Goal: Obtain resource: Download file/media

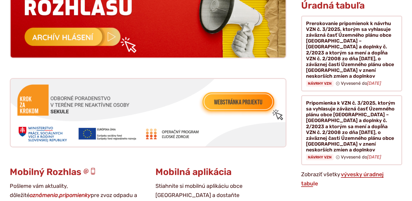
scroll to position [660, 0]
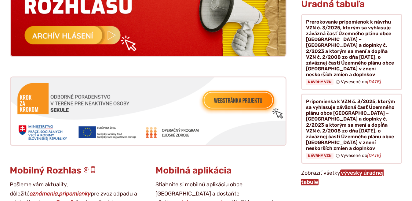
click at [352, 169] on link "vývesky úradnej tabule" at bounding box center [342, 177] width 82 height 16
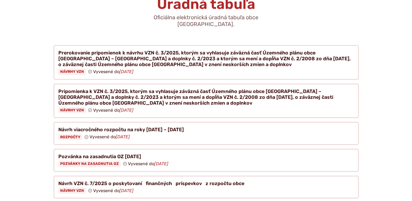
scroll to position [75, 0]
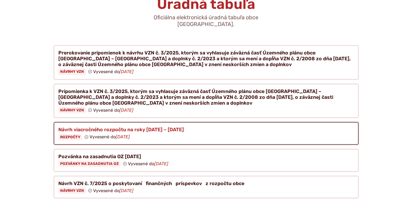
click at [125, 125] on figure at bounding box center [205, 133] width 305 height 23
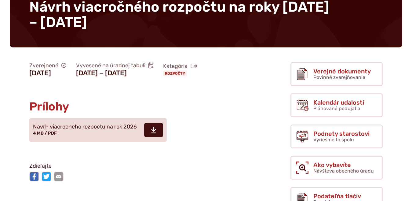
scroll to position [75, 0]
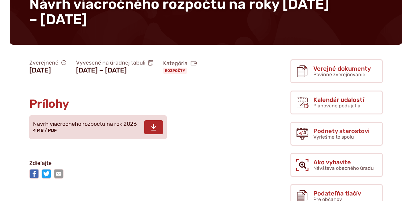
click at [107, 127] on span "Navrh viacrocneho rozpoctu na rok 2026" at bounding box center [85, 124] width 104 height 6
click at [154, 131] on icon at bounding box center [153, 126] width 5 height 7
click at [94, 127] on span "Navrh viacrocneho rozpoctu na rok 2026" at bounding box center [85, 124] width 104 height 6
